Goal: Task Accomplishment & Management: Use online tool/utility

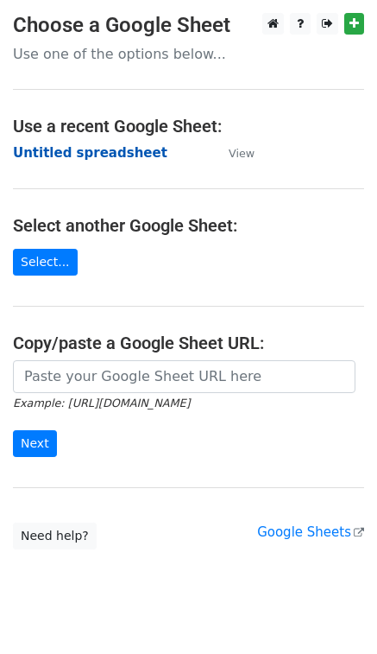
click at [107, 149] on strong "Untitled spreadsheet" at bounding box center [90, 153] width 155 height 16
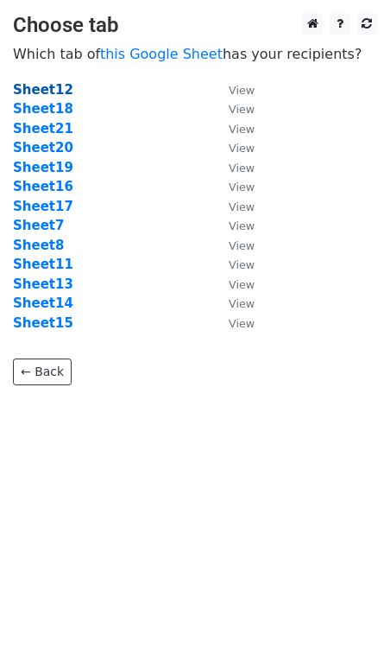
click at [47, 92] on strong "Sheet12" at bounding box center [43, 90] width 60 height 16
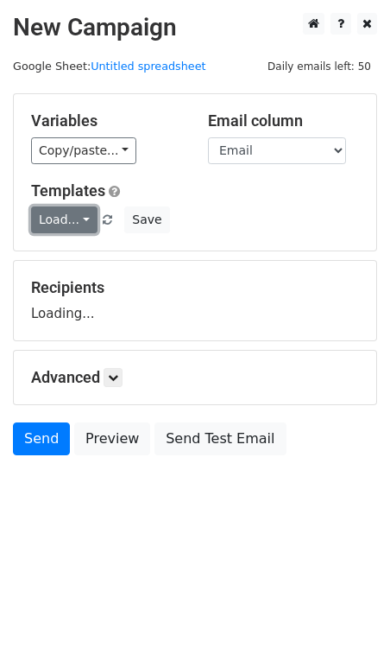
click at [63, 212] on link "Load..." at bounding box center [64, 219] width 66 height 27
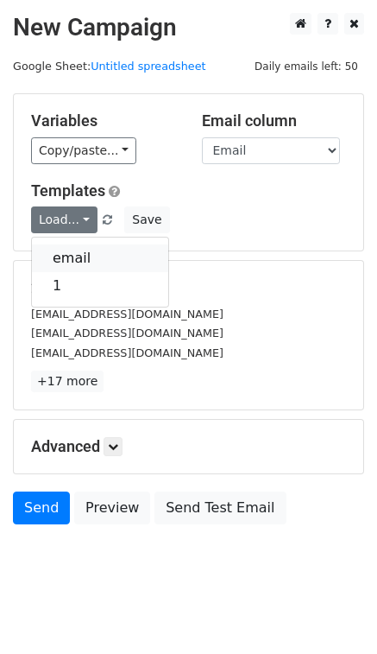
click at [73, 256] on link "email" at bounding box center [100, 258] width 136 height 28
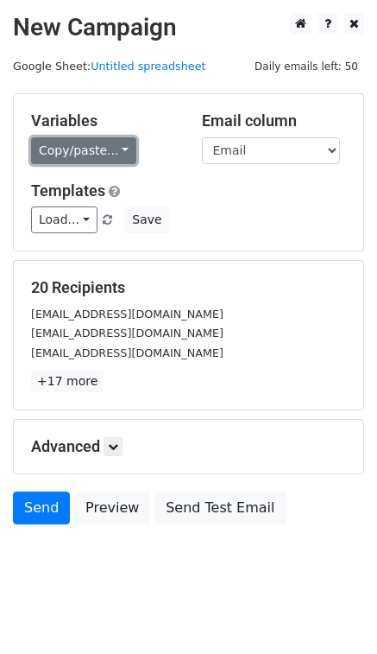
click at [107, 149] on link "Copy/paste..." at bounding box center [83, 150] width 105 height 27
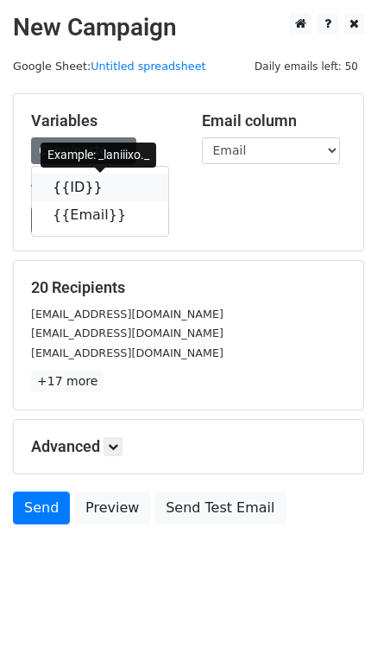
drag, startPoint x: 73, startPoint y: 180, endPoint x: 8, endPoint y: 218, distance: 75.8
click at [73, 180] on link "{{ID}}" at bounding box center [100, 188] width 136 height 28
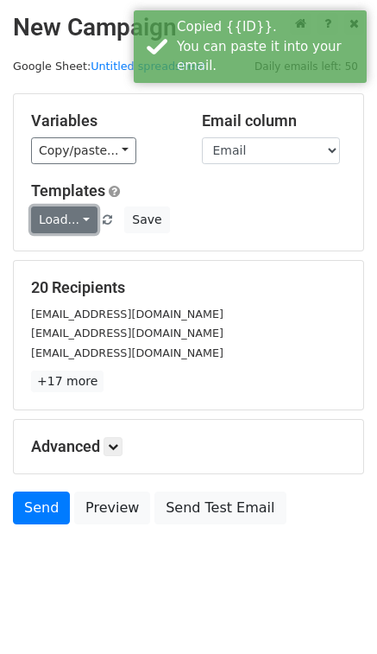
click at [76, 223] on link "Load..." at bounding box center [64, 219] width 66 height 27
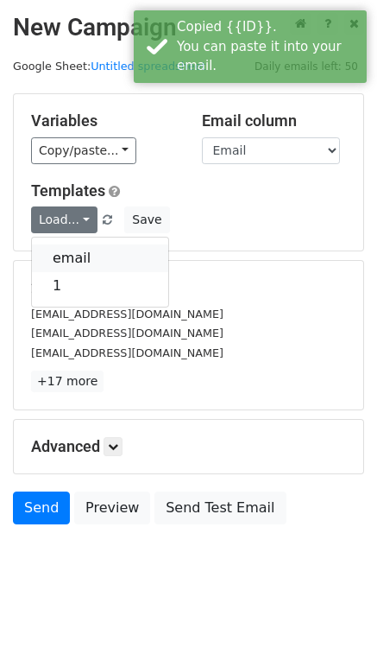
click at [89, 258] on link "email" at bounding box center [100, 258] width 136 height 28
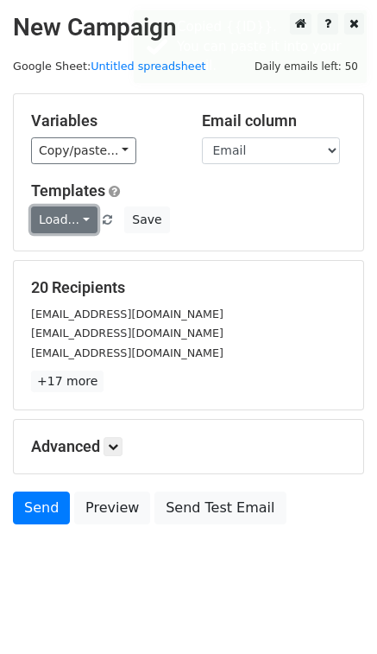
click at [91, 219] on link "Load..." at bounding box center [64, 219] width 66 height 27
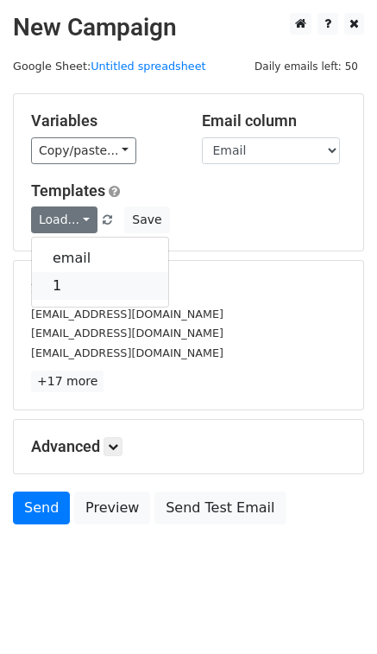
click at [76, 284] on link "1" at bounding box center [100, 286] width 136 height 28
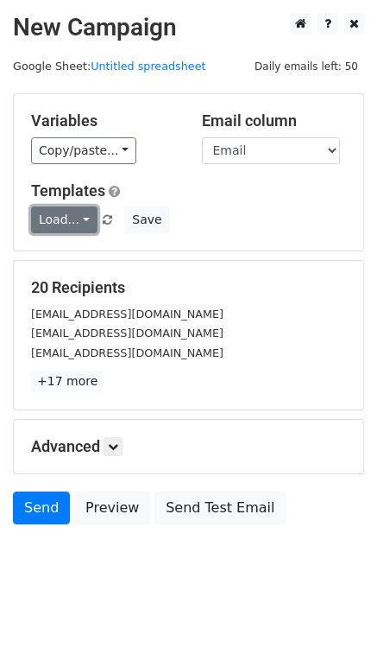
click at [73, 217] on link "Load..." at bounding box center [64, 219] width 66 height 27
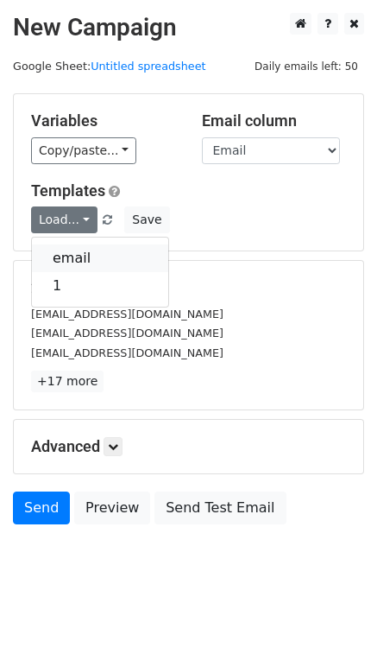
click at [77, 260] on link "email" at bounding box center [100, 258] width 136 height 28
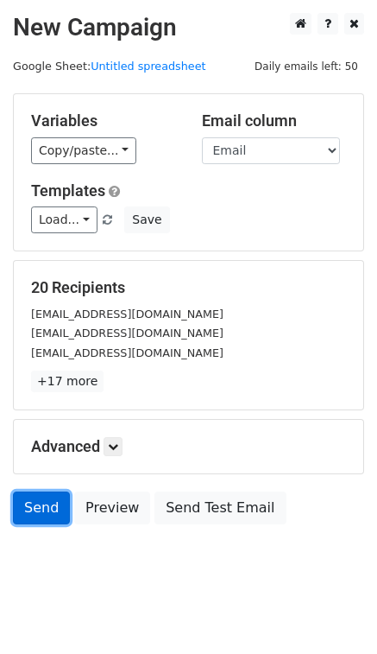
click at [43, 503] on link "Send" at bounding box center [41, 507] width 57 height 33
